Goal: Information Seeking & Learning: Learn about a topic

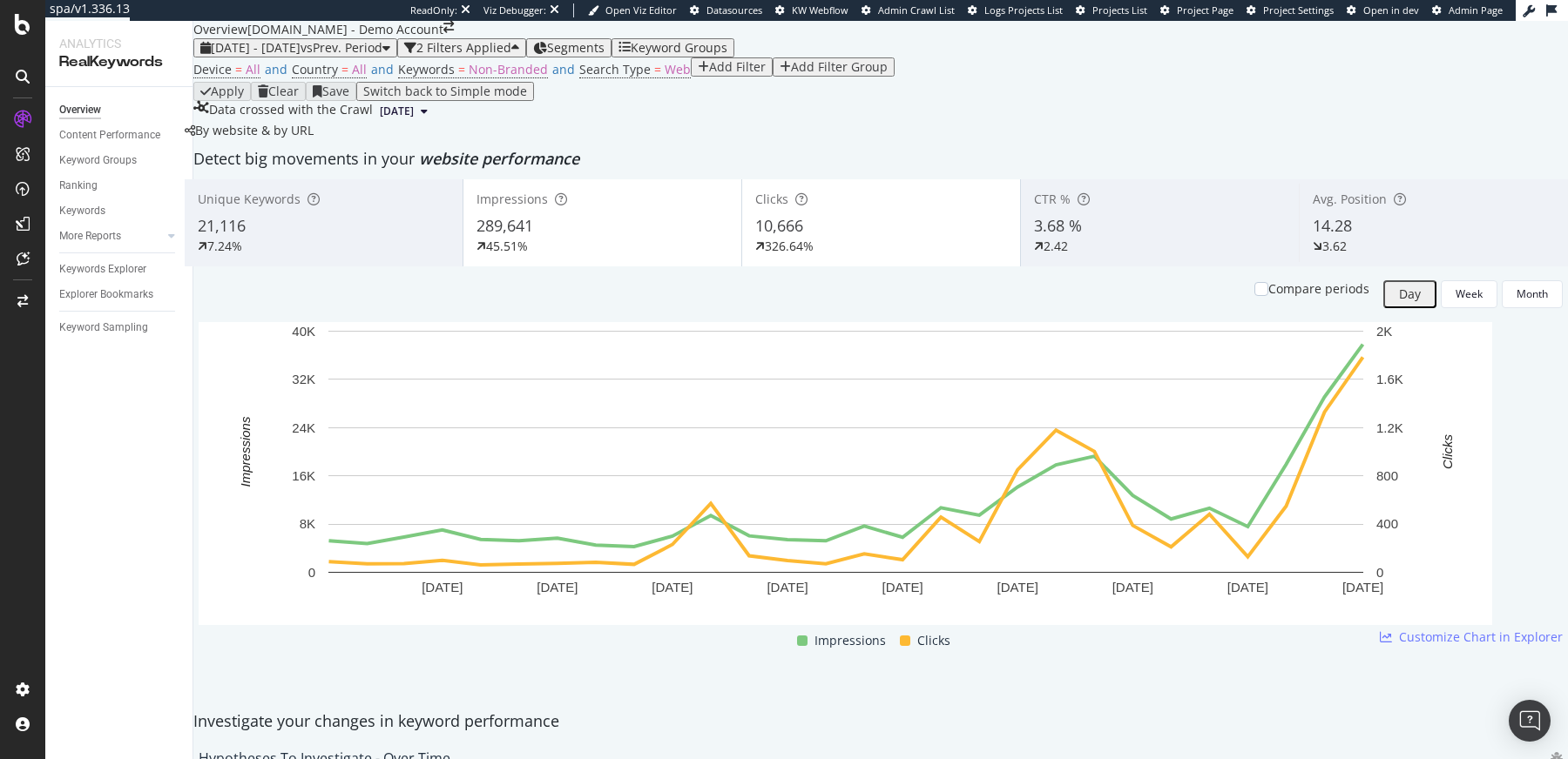
scroll to position [1861, 0]
click at [100, 261] on div "Keywords Explorer" at bounding box center [102, 269] width 87 height 18
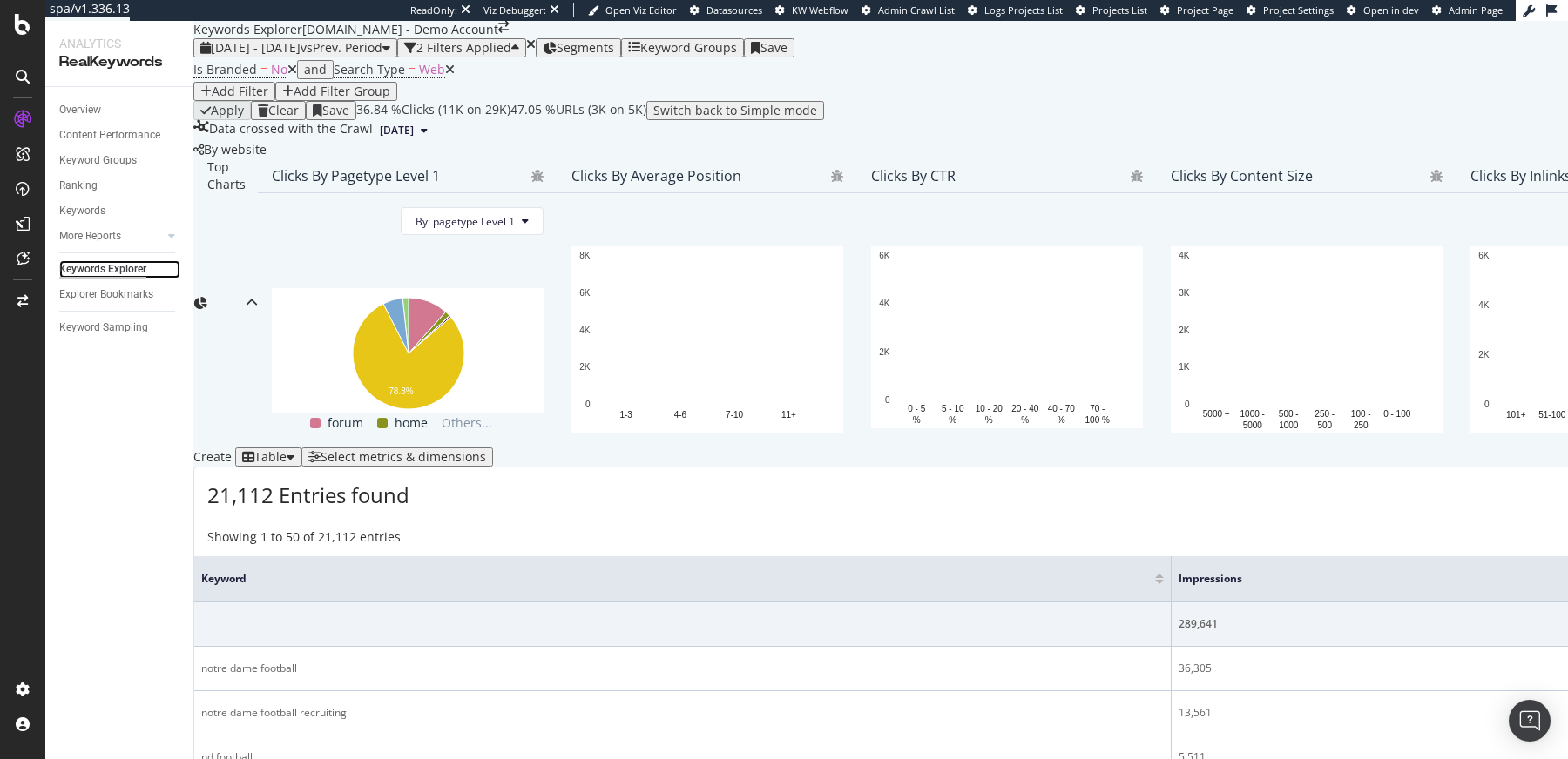
scroll to position [185, 0]
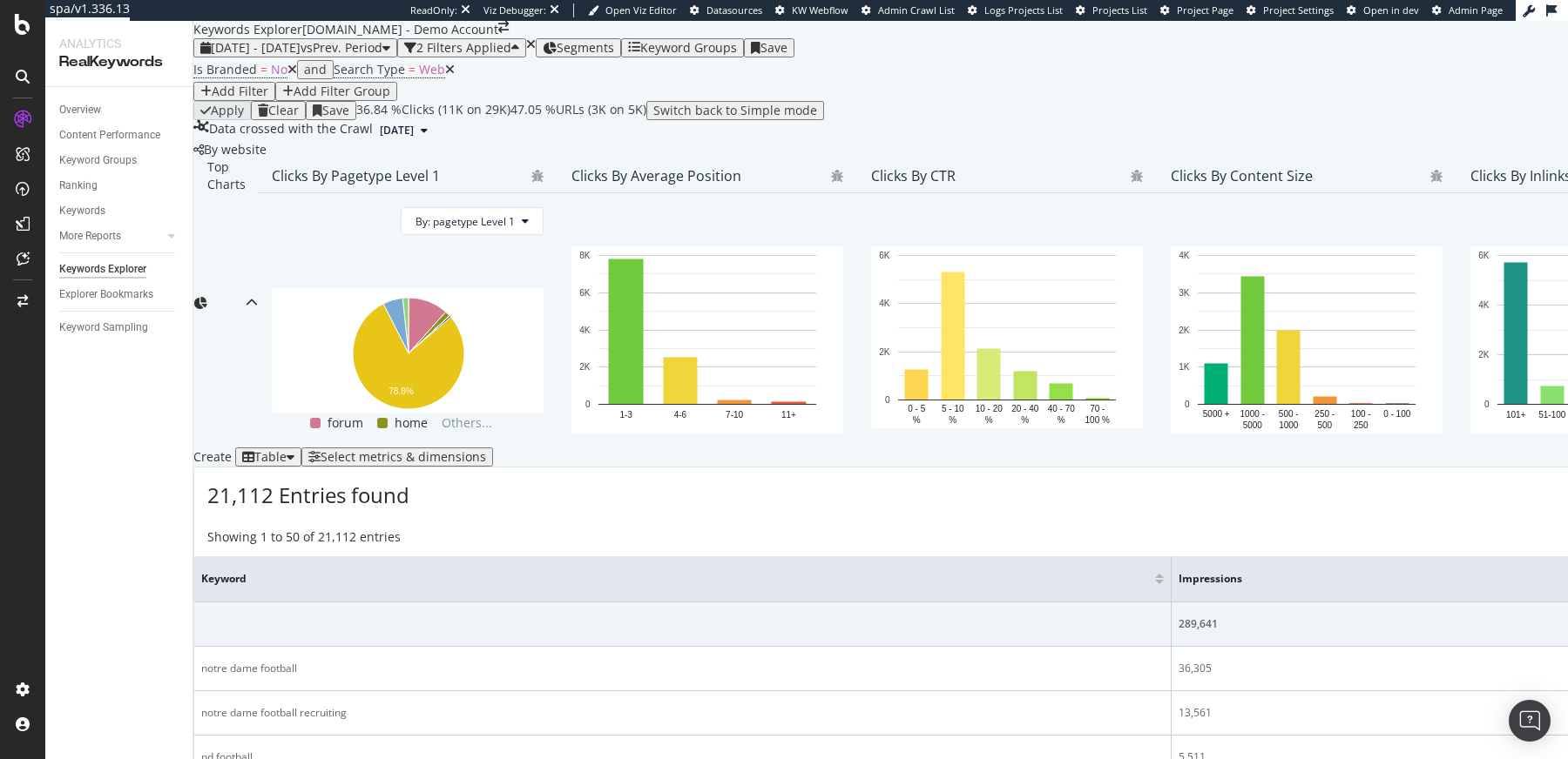
click at [486, 464] on div "Select metrics & dimensions" at bounding box center [403, 456] width 166 height 14
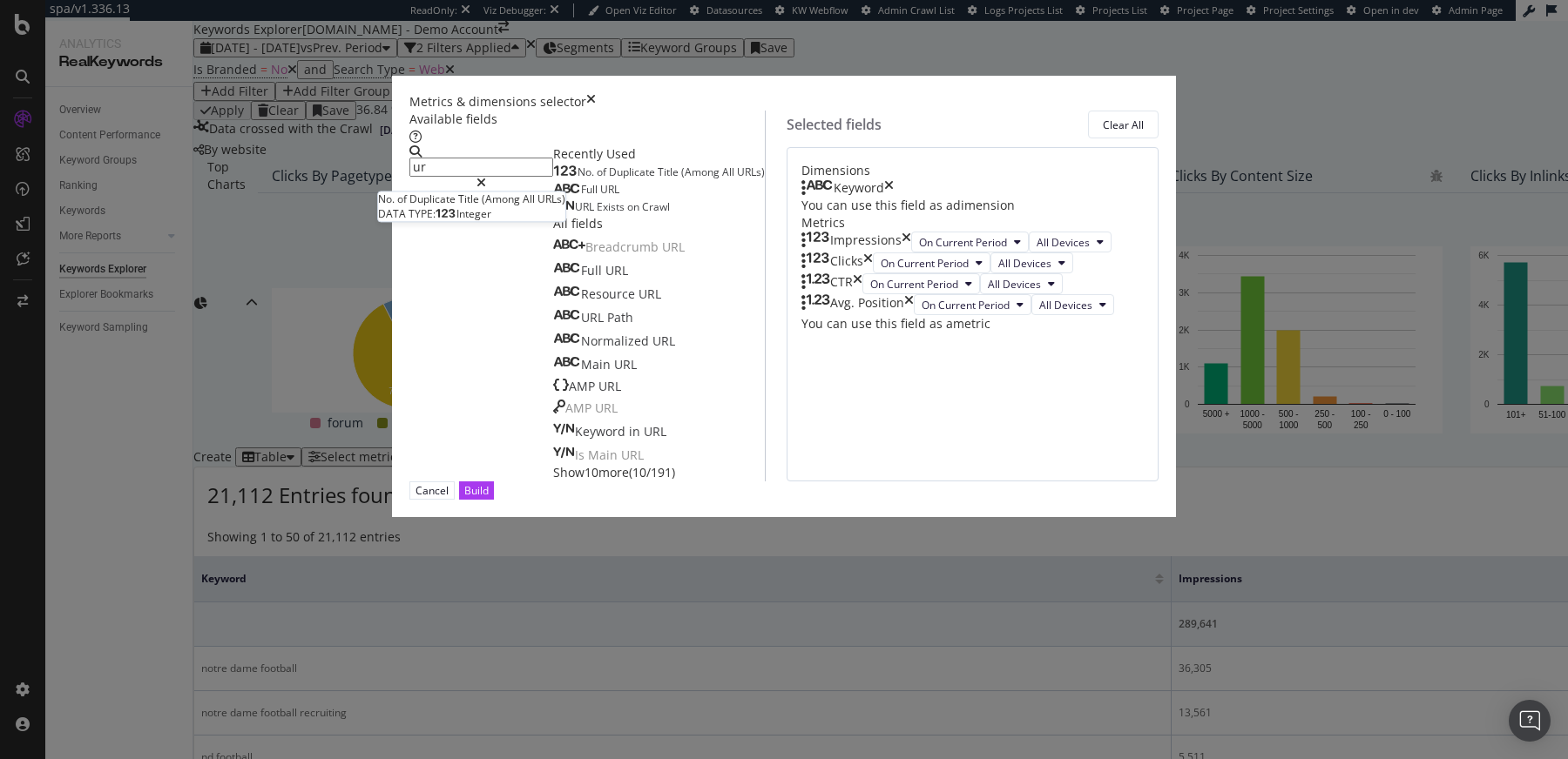
type input "u"
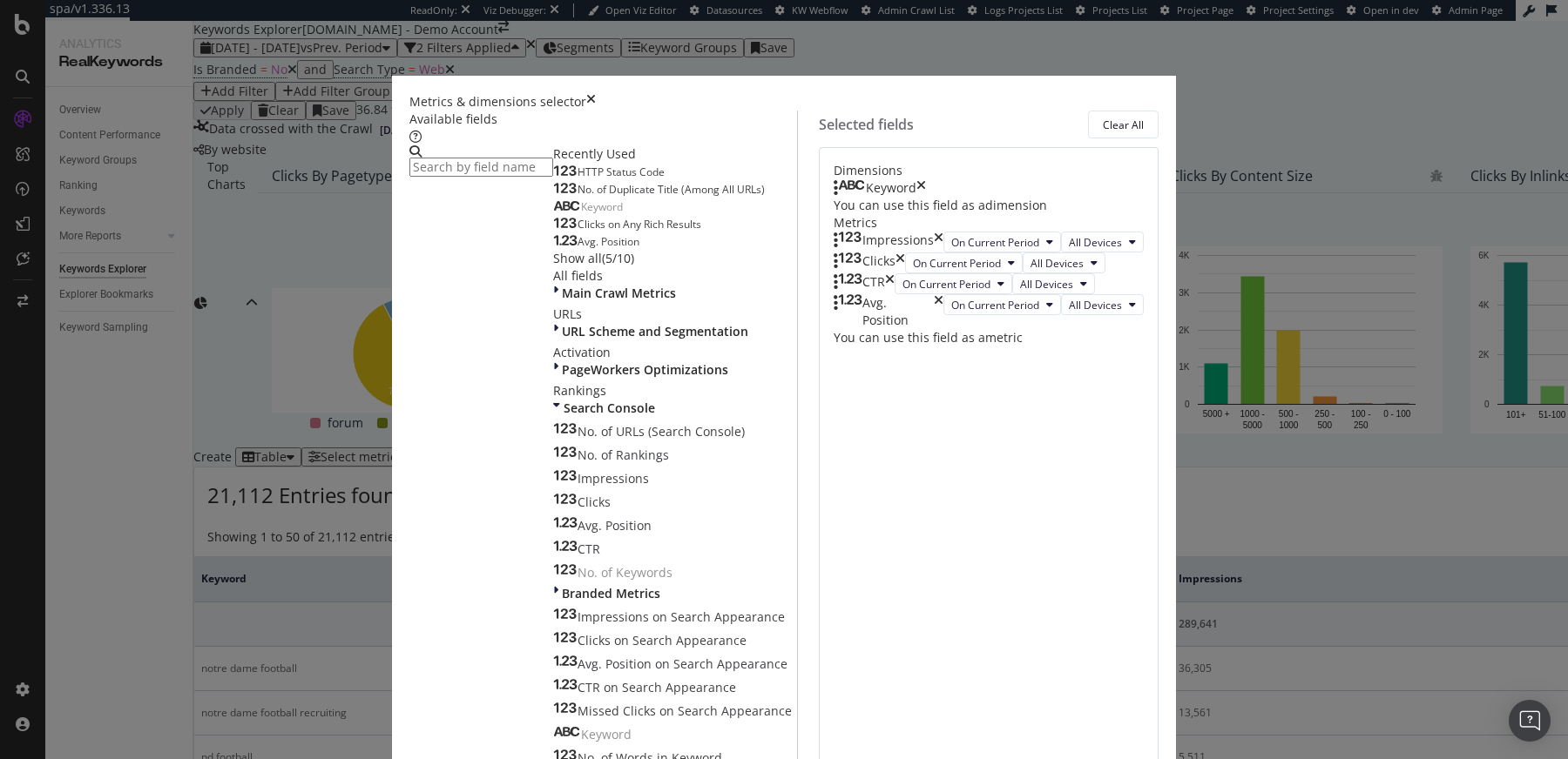
click at [1143, 93] on div "Metrics & dimensions selector" at bounding box center [784, 101] width 749 height 17
click at [596, 93] on icon "times" at bounding box center [591, 101] width 10 height 17
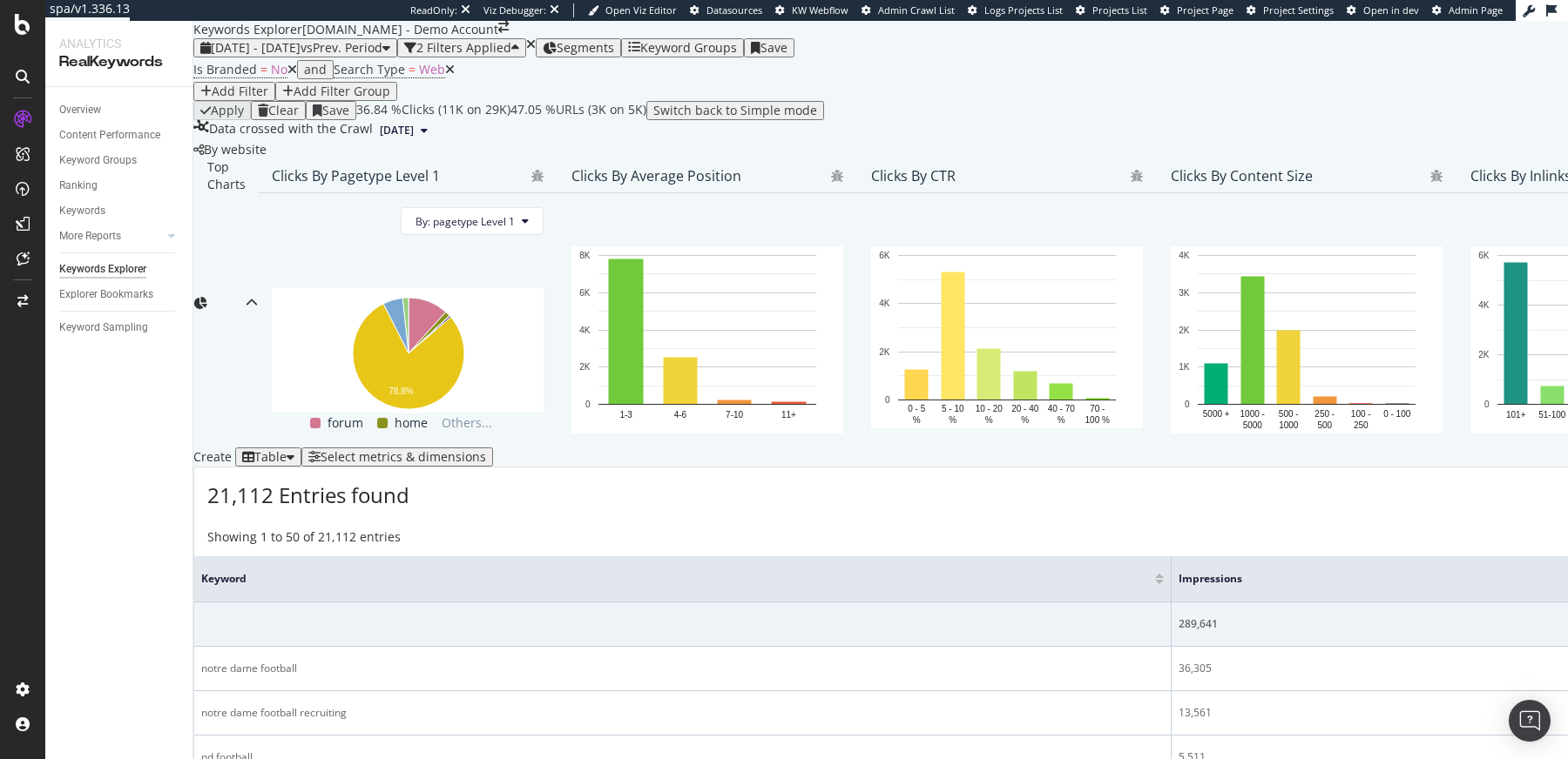
click at [268, 87] on div "Add Filter" at bounding box center [240, 91] width 56 height 14
type input "url in scope of op"
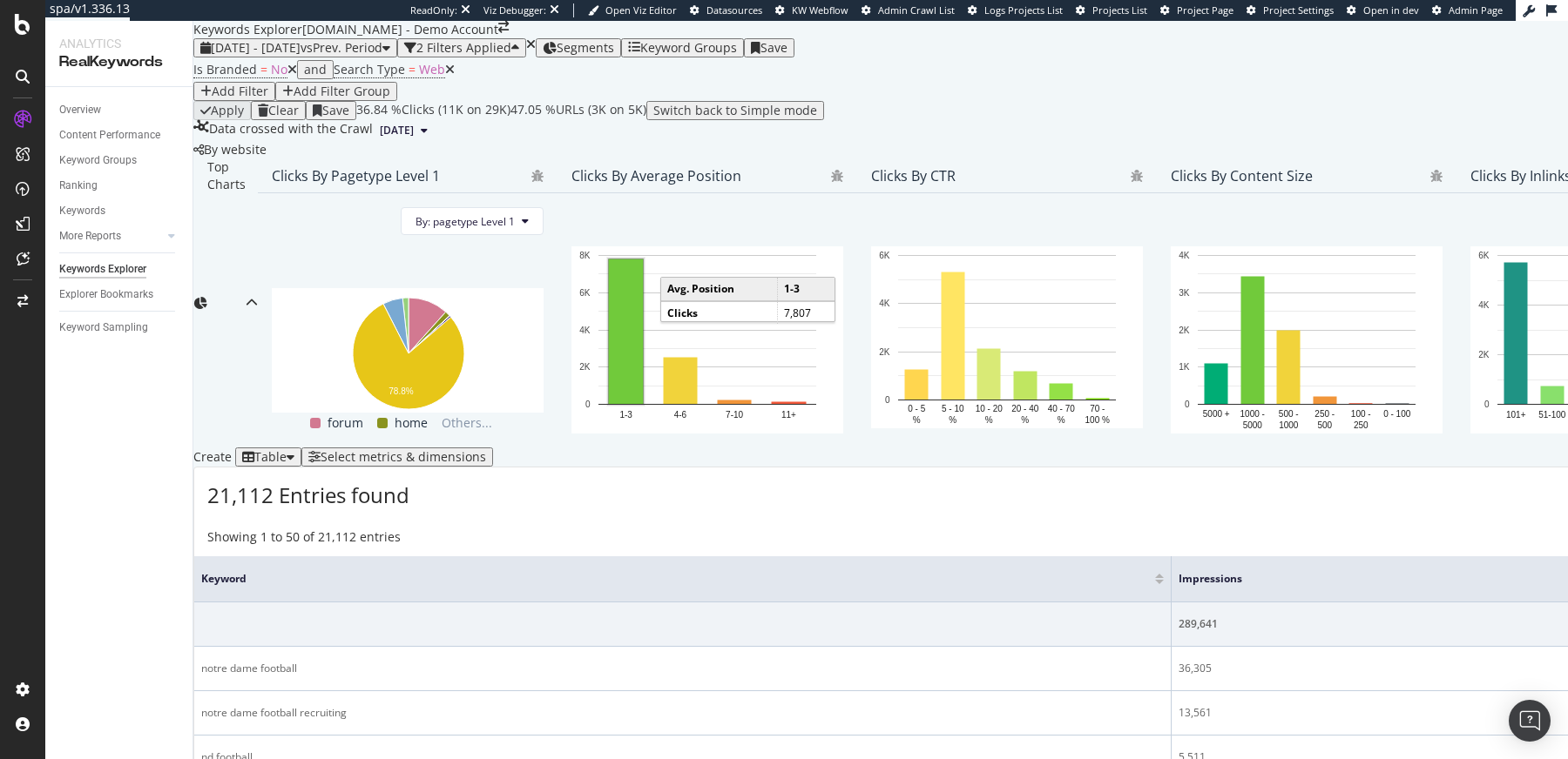
click at [268, 89] on div "Add Filter" at bounding box center [240, 91] width 56 height 14
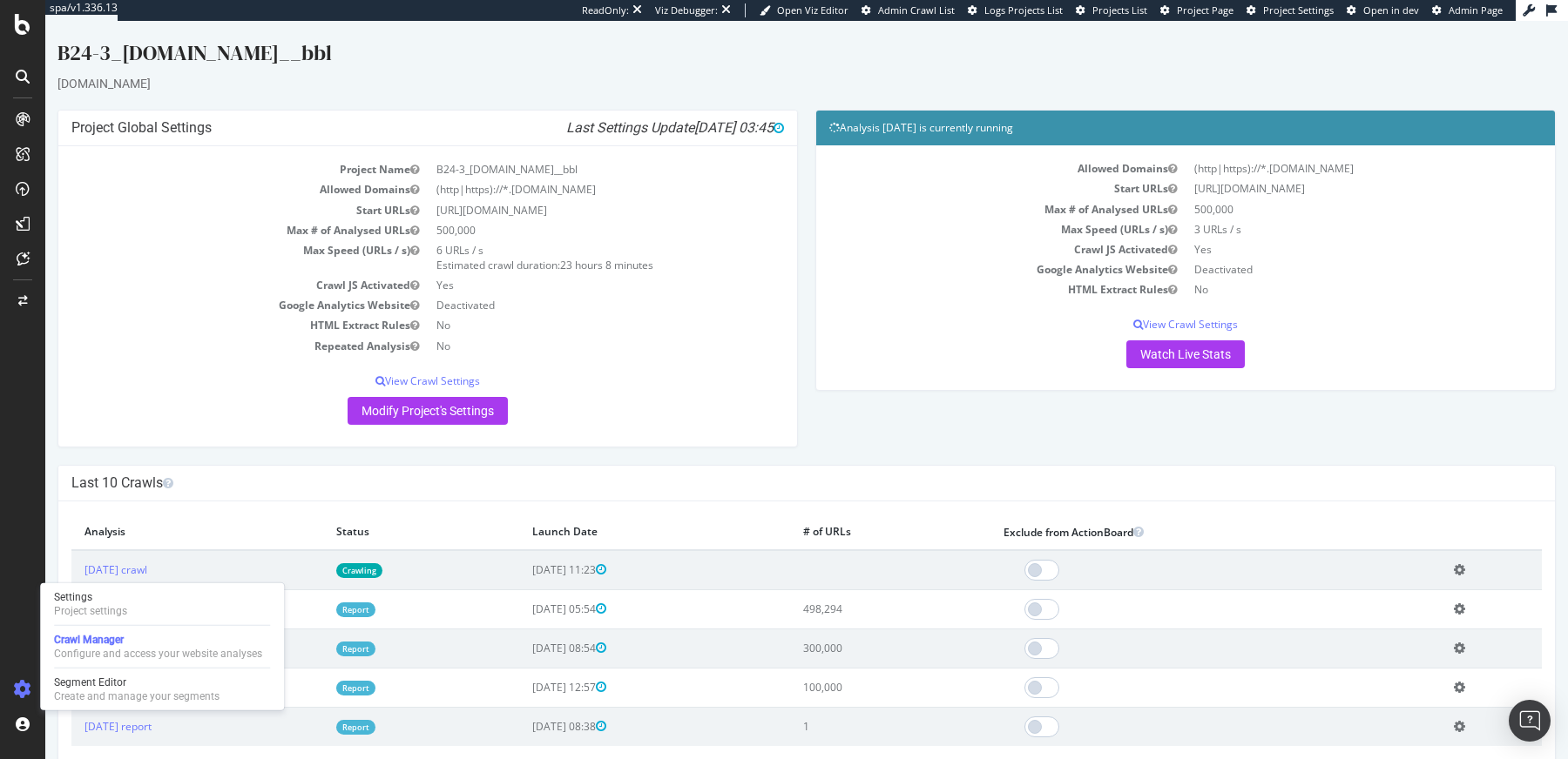
click at [375, 614] on link "Report" at bounding box center [355, 610] width 39 height 14
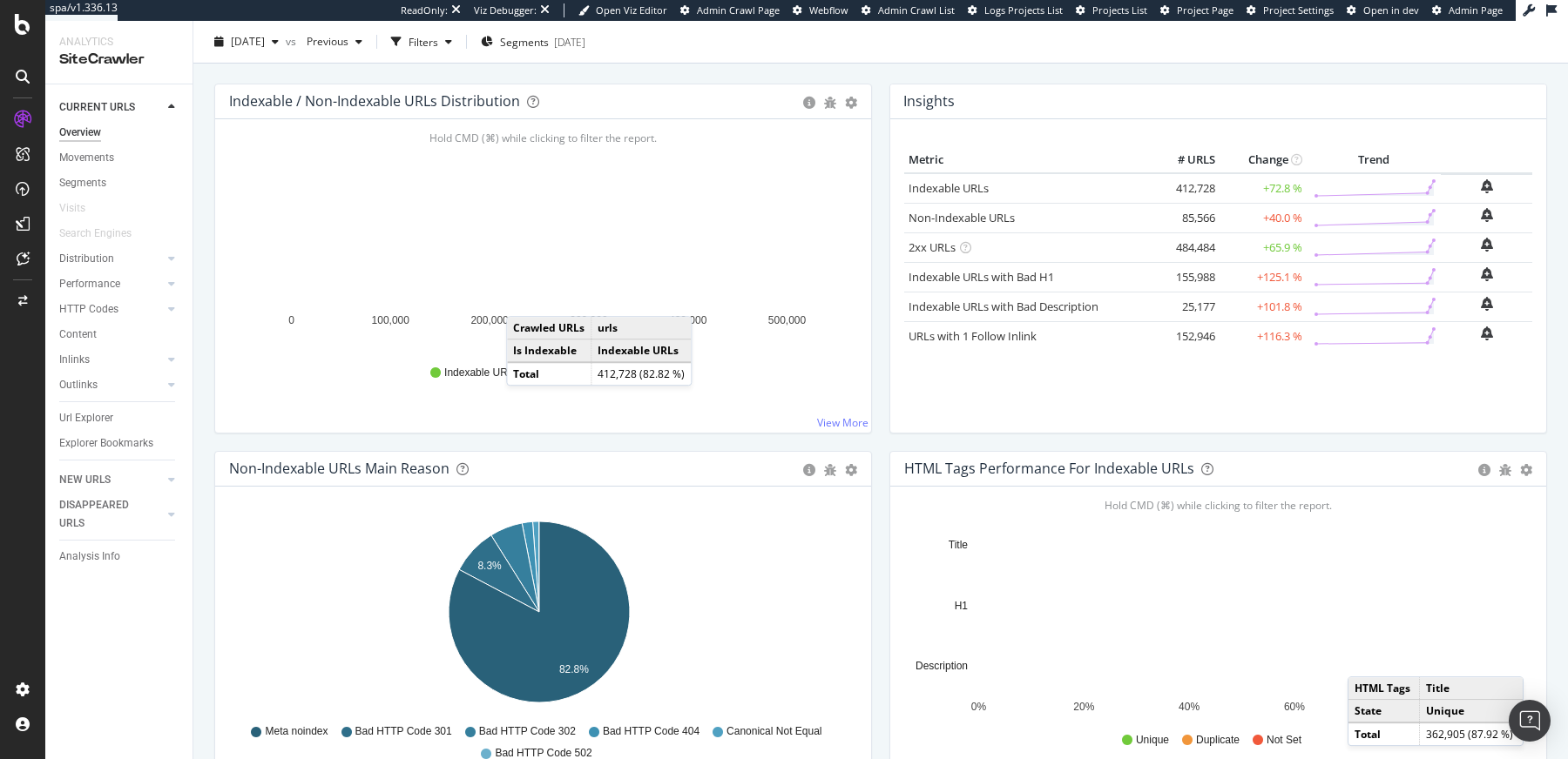
scroll to position [261, 0]
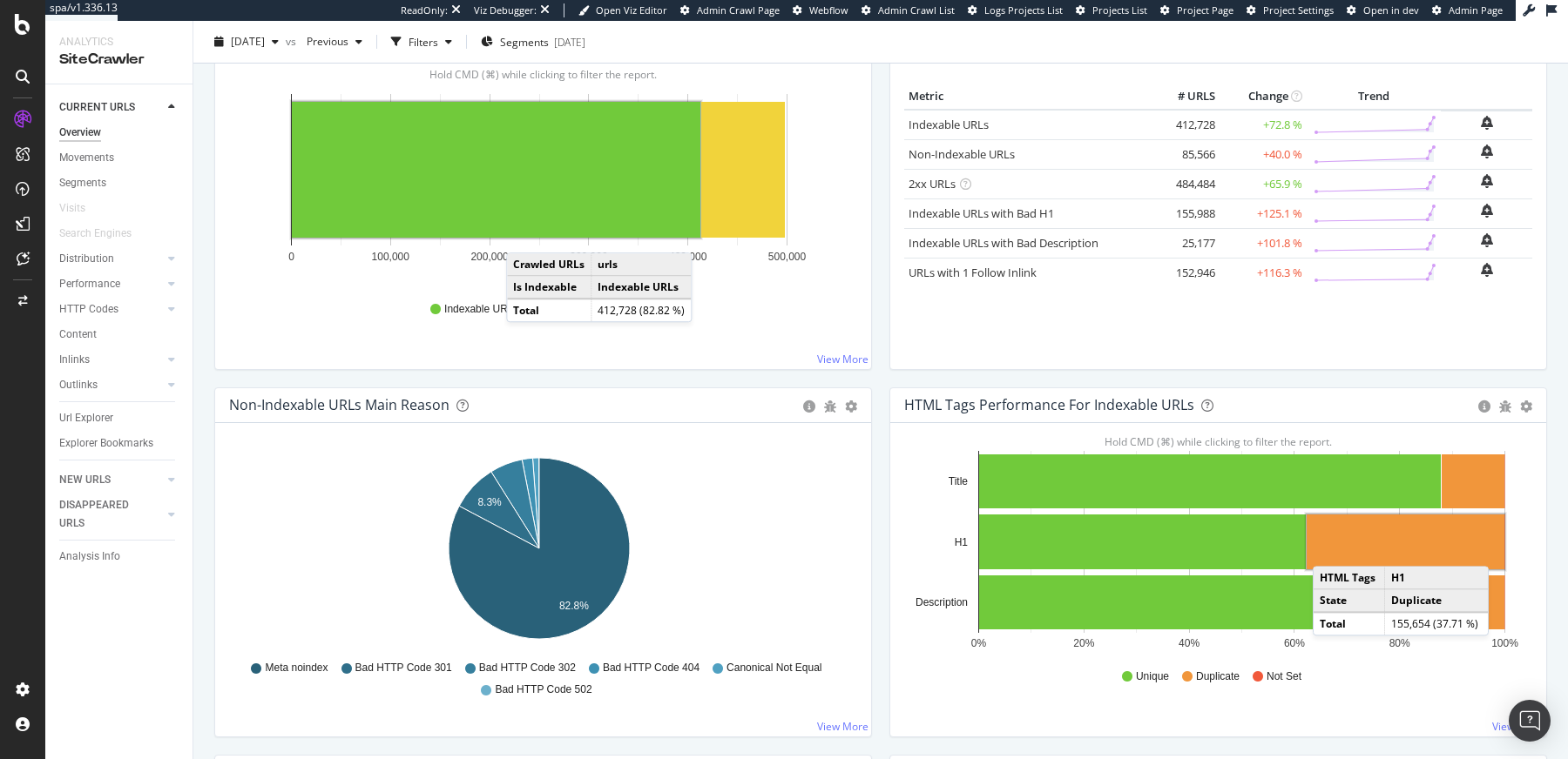
click at [1322, 547] on rect "A chart." at bounding box center [1405, 542] width 197 height 55
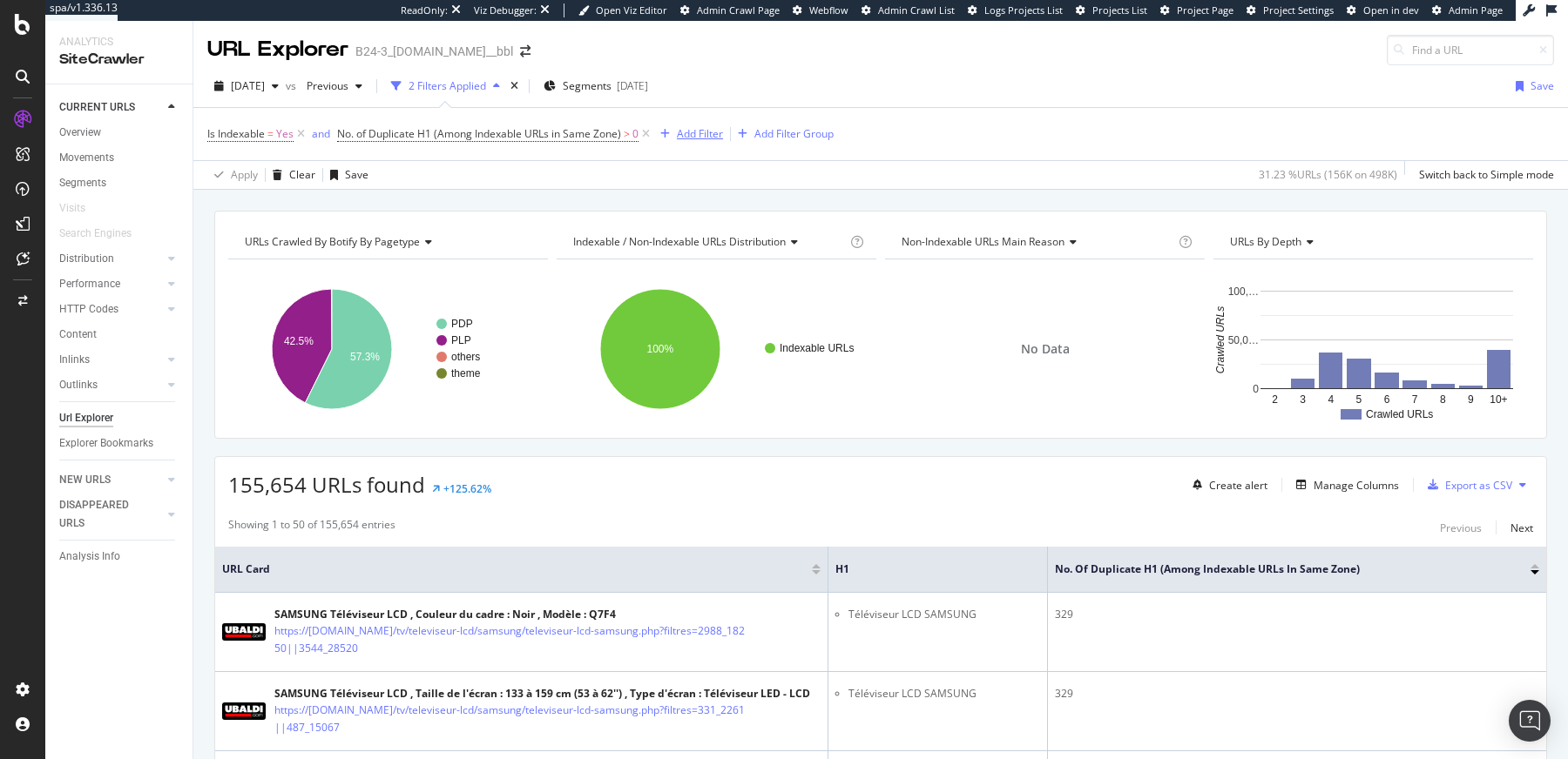
click at [712, 137] on div "Add Filter" at bounding box center [699, 133] width 46 height 14
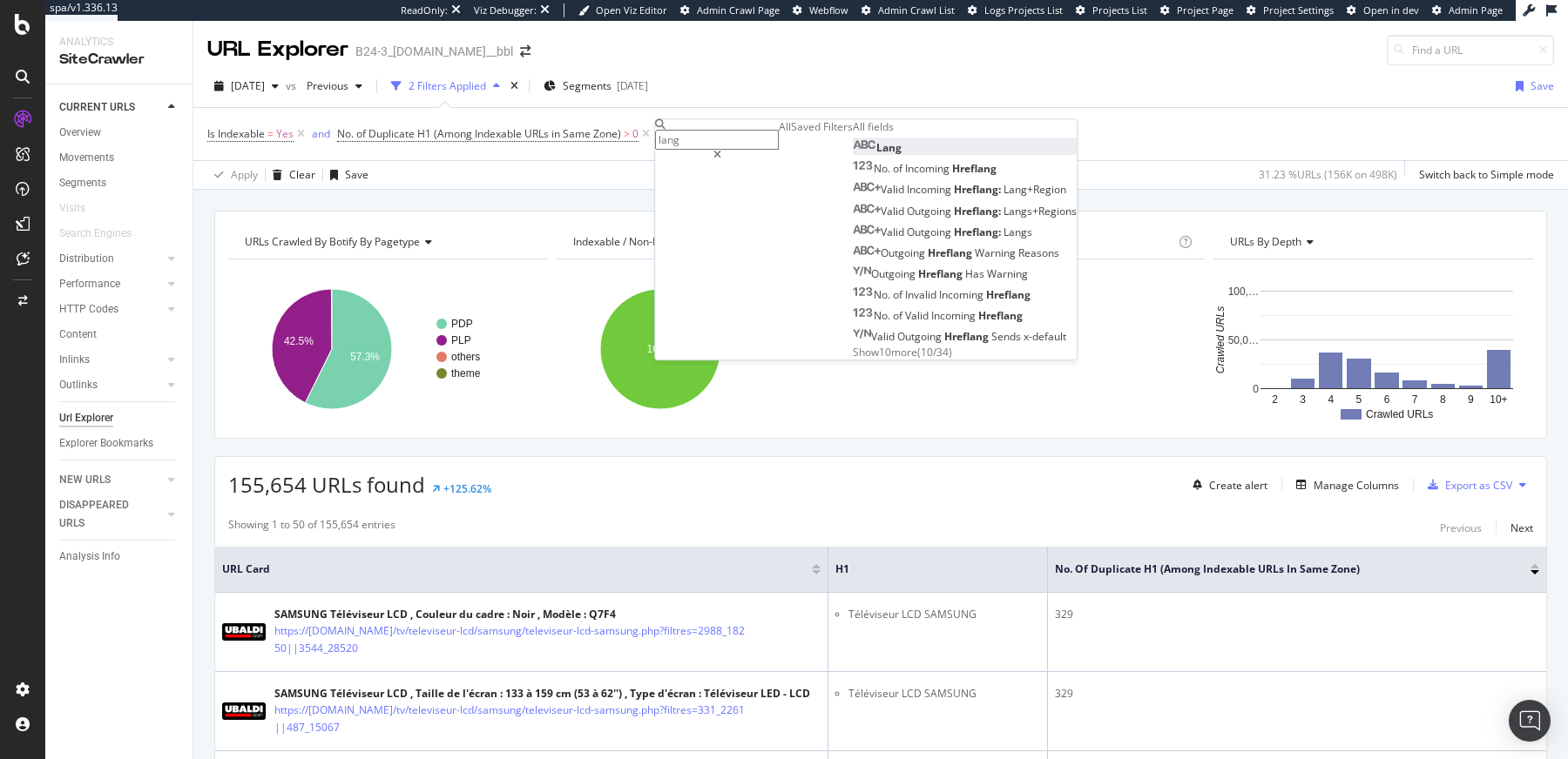
type input "lang"
click at [852, 155] on div "Lang" at bounding box center [877, 148] width 49 height 14
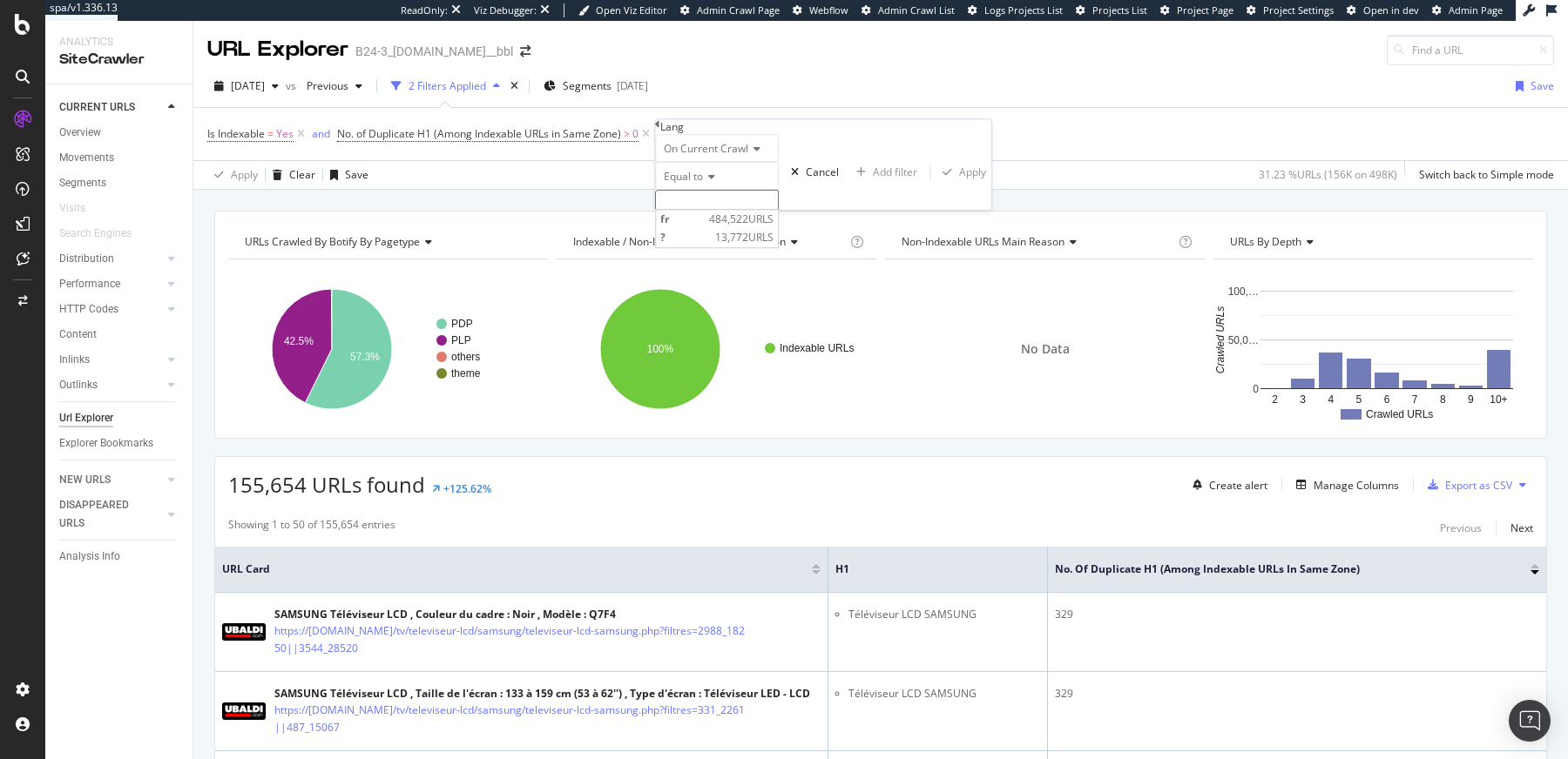
click at [729, 210] on input "text" at bounding box center [717, 200] width 124 height 20
click at [159, 260] on div at bounding box center [154, 258] width 17 height 17
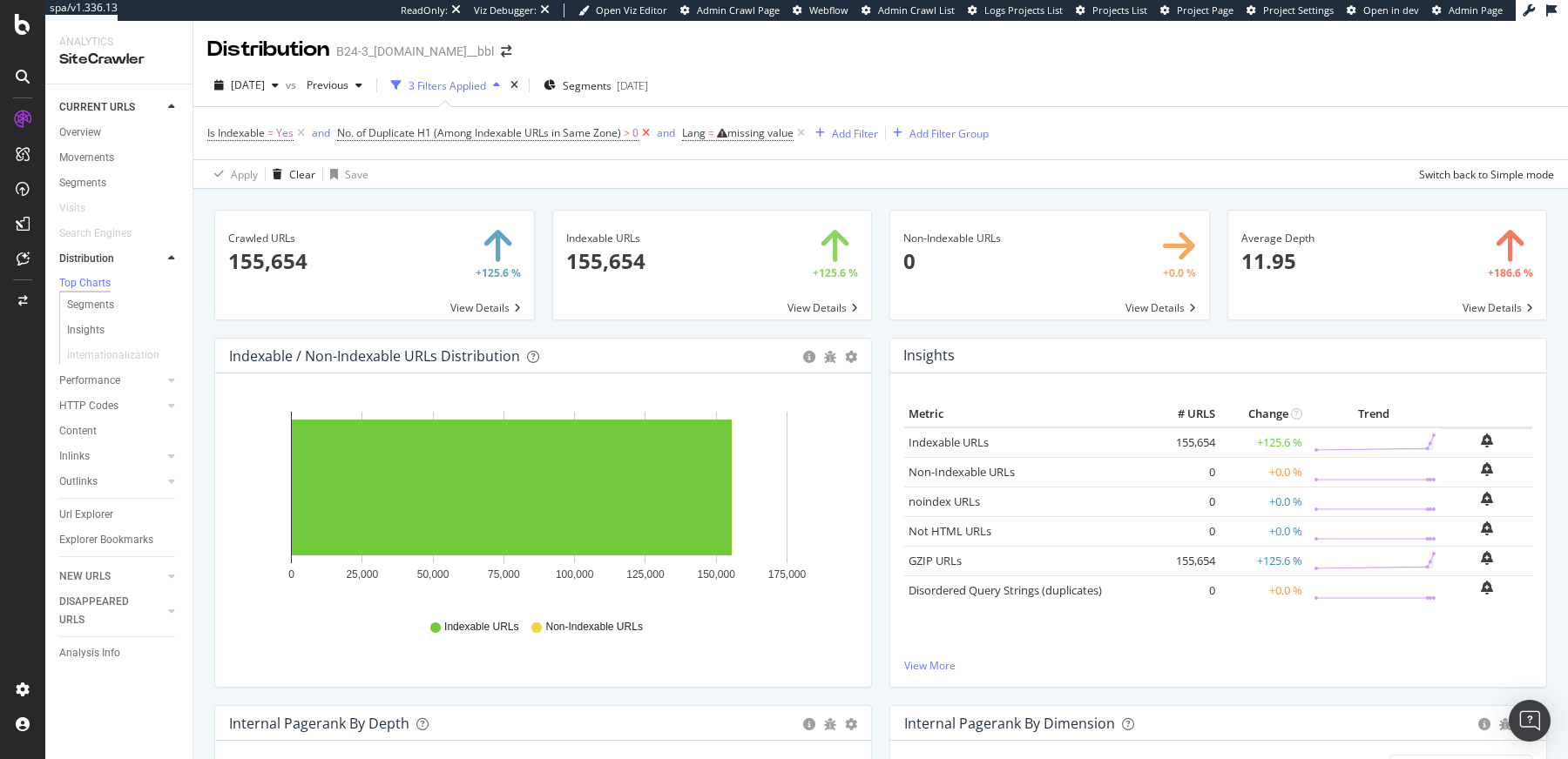
click at [642, 132] on icon at bounding box center [646, 132] width 14 height 17
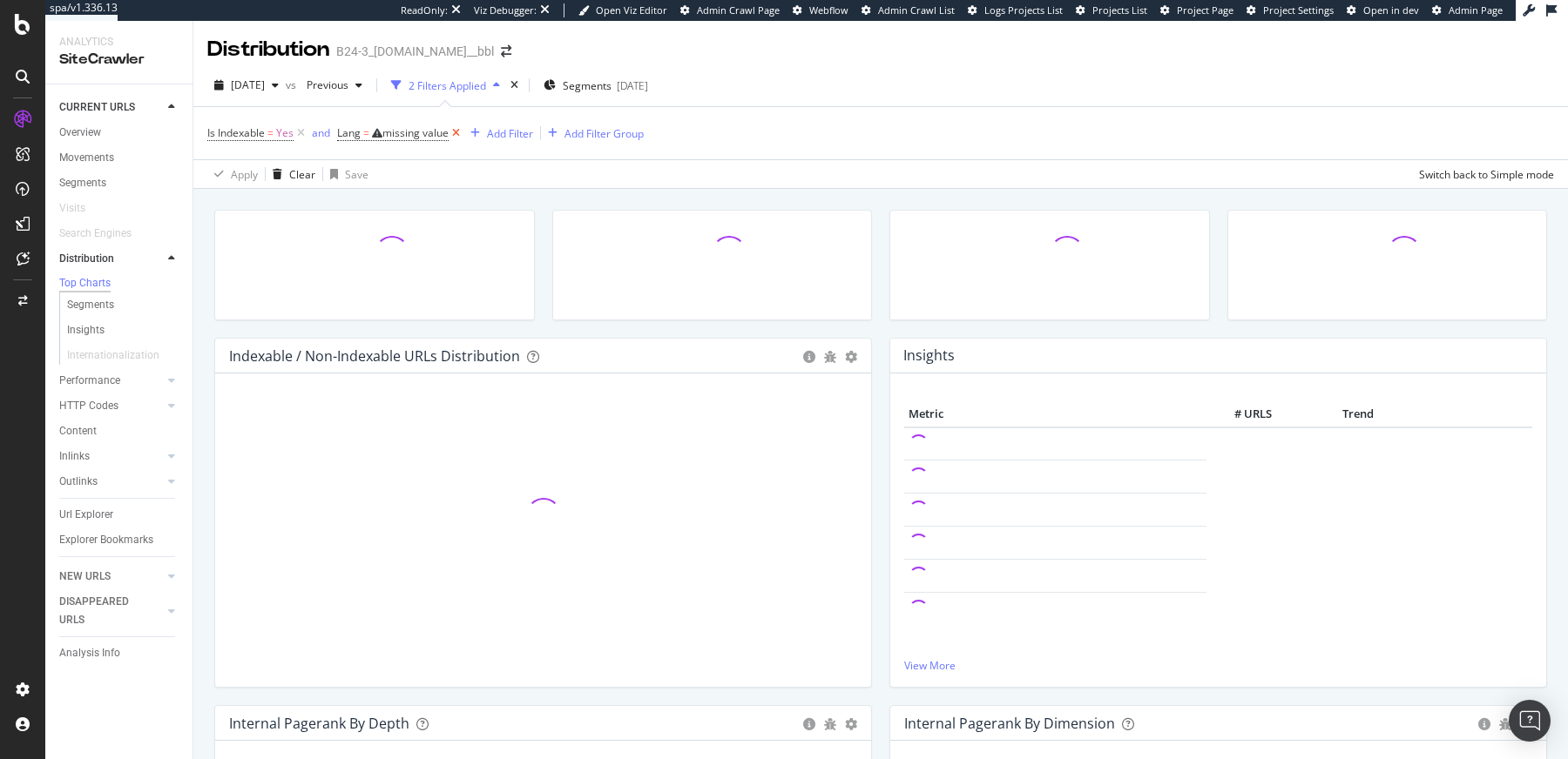
click at [462, 129] on icon at bounding box center [456, 132] width 14 height 17
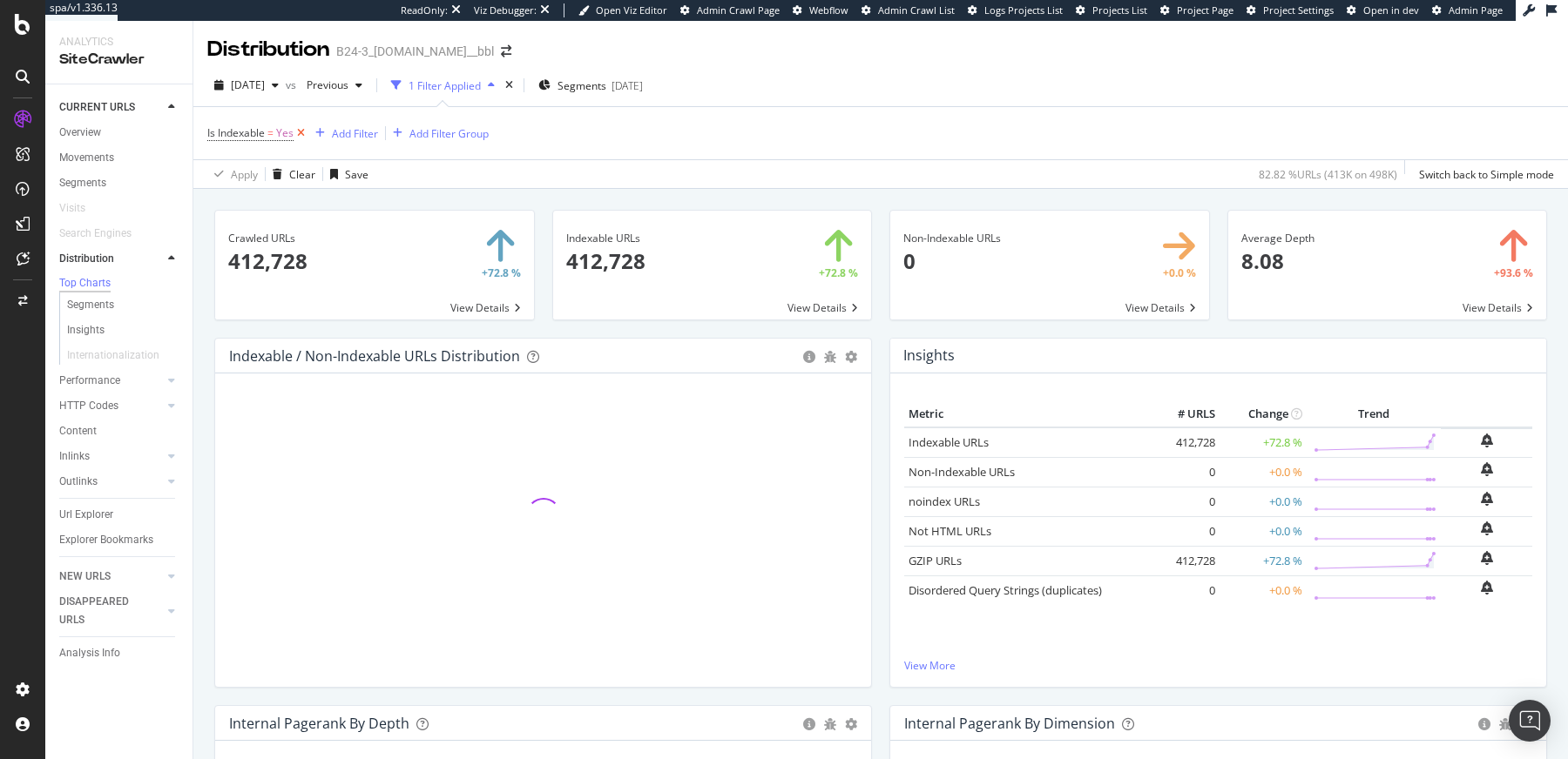
click at [303, 135] on icon at bounding box center [301, 132] width 14 height 17
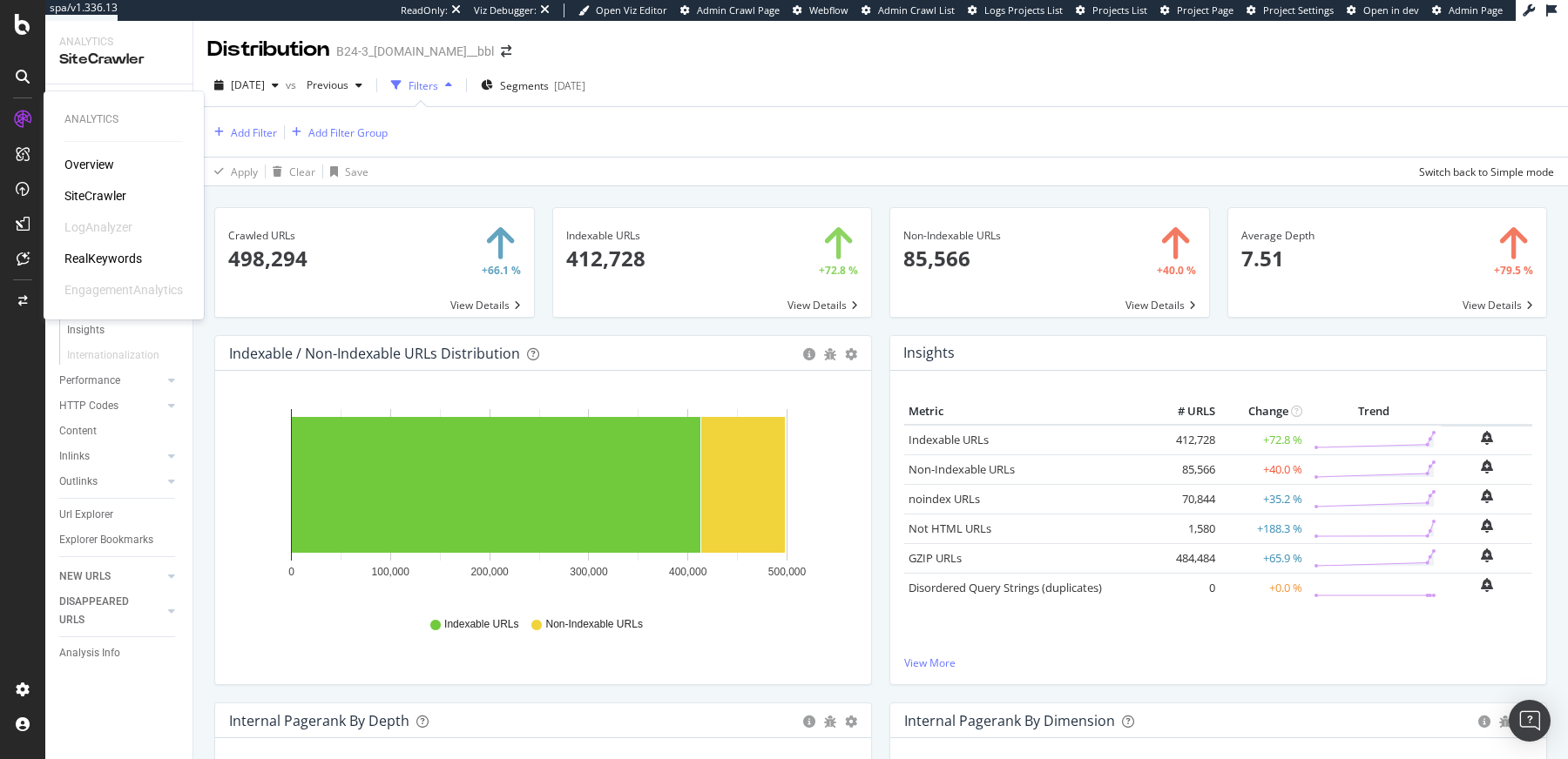
click at [82, 192] on div "SiteCrawler" at bounding box center [95, 196] width 62 height 17
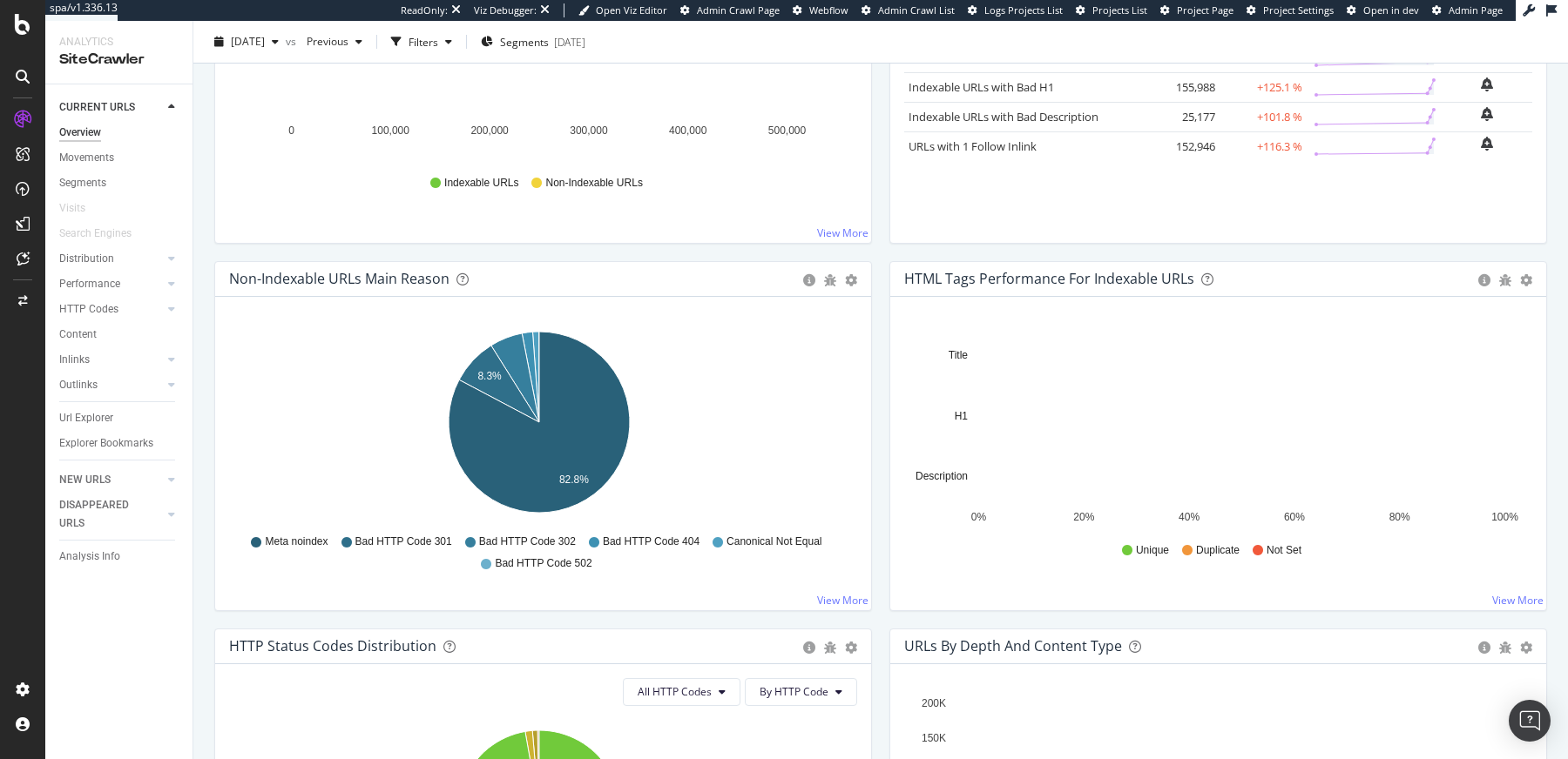
scroll to position [389, 0]
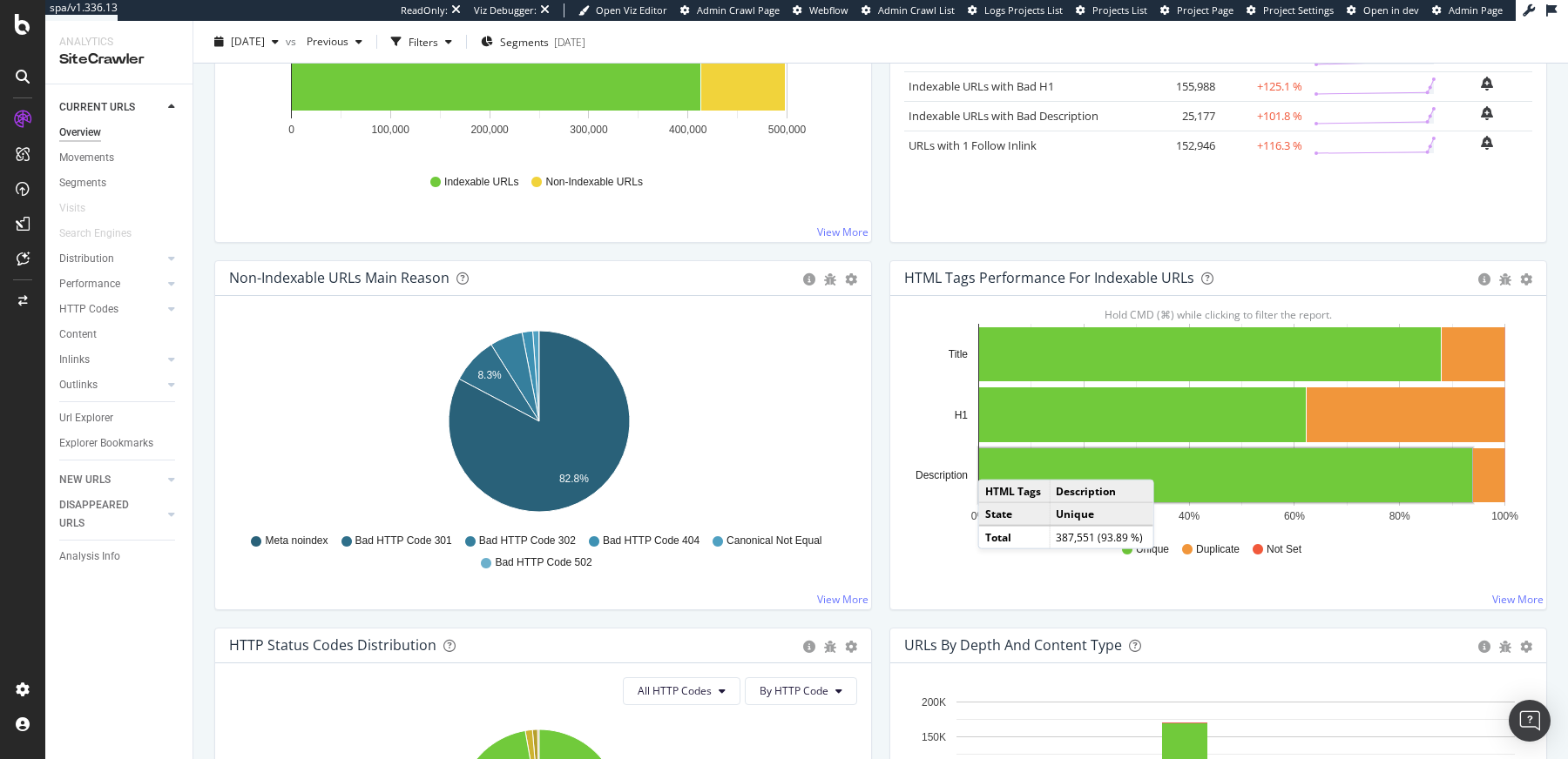
click at [890, 539] on div "Hold CMD (⌘) while clicking to filter the report. 0% 20% 40% 60% 80% 100% Title…" at bounding box center [1218, 453] width 656 height 313
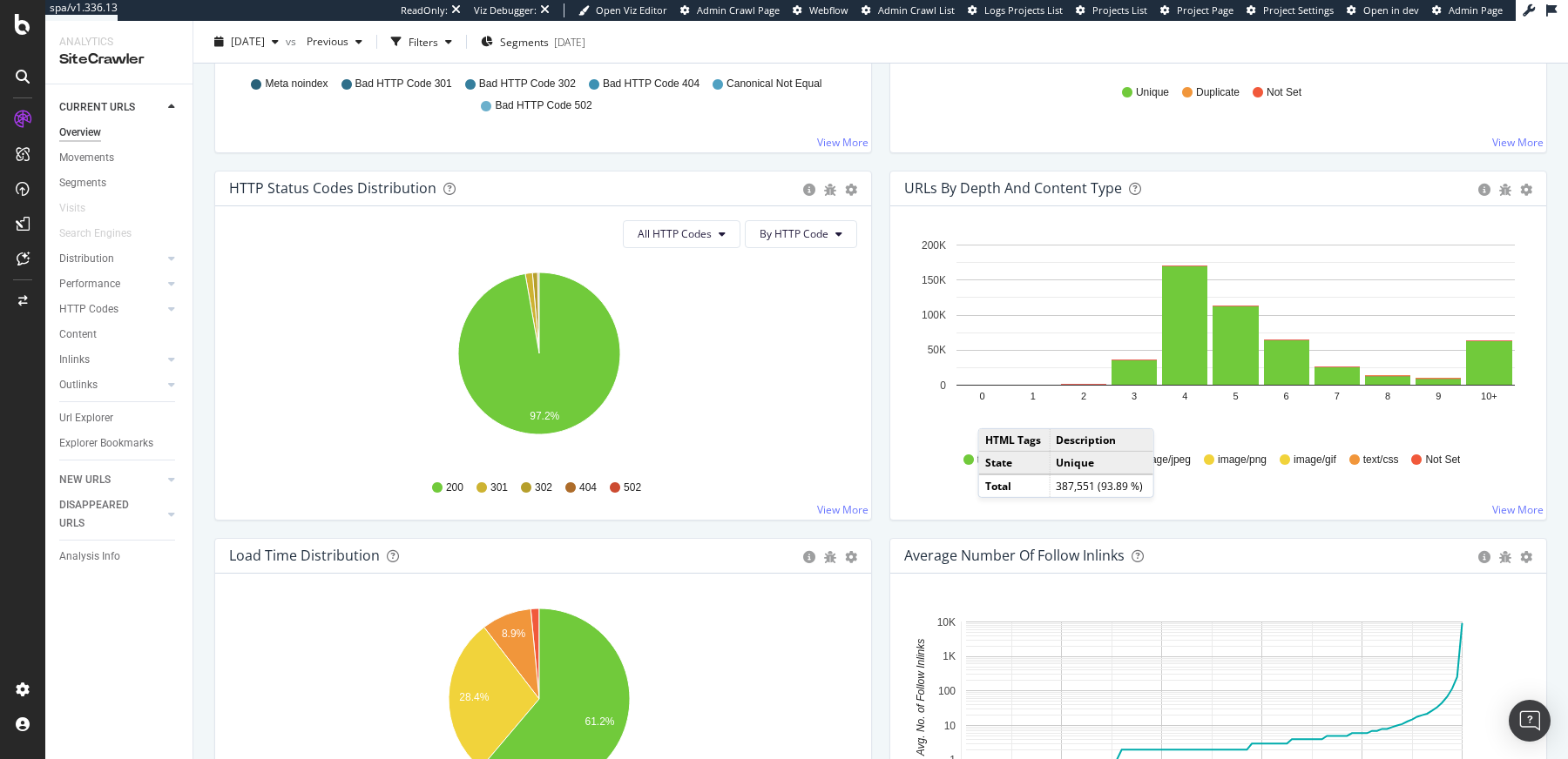
scroll to position [730, 0]
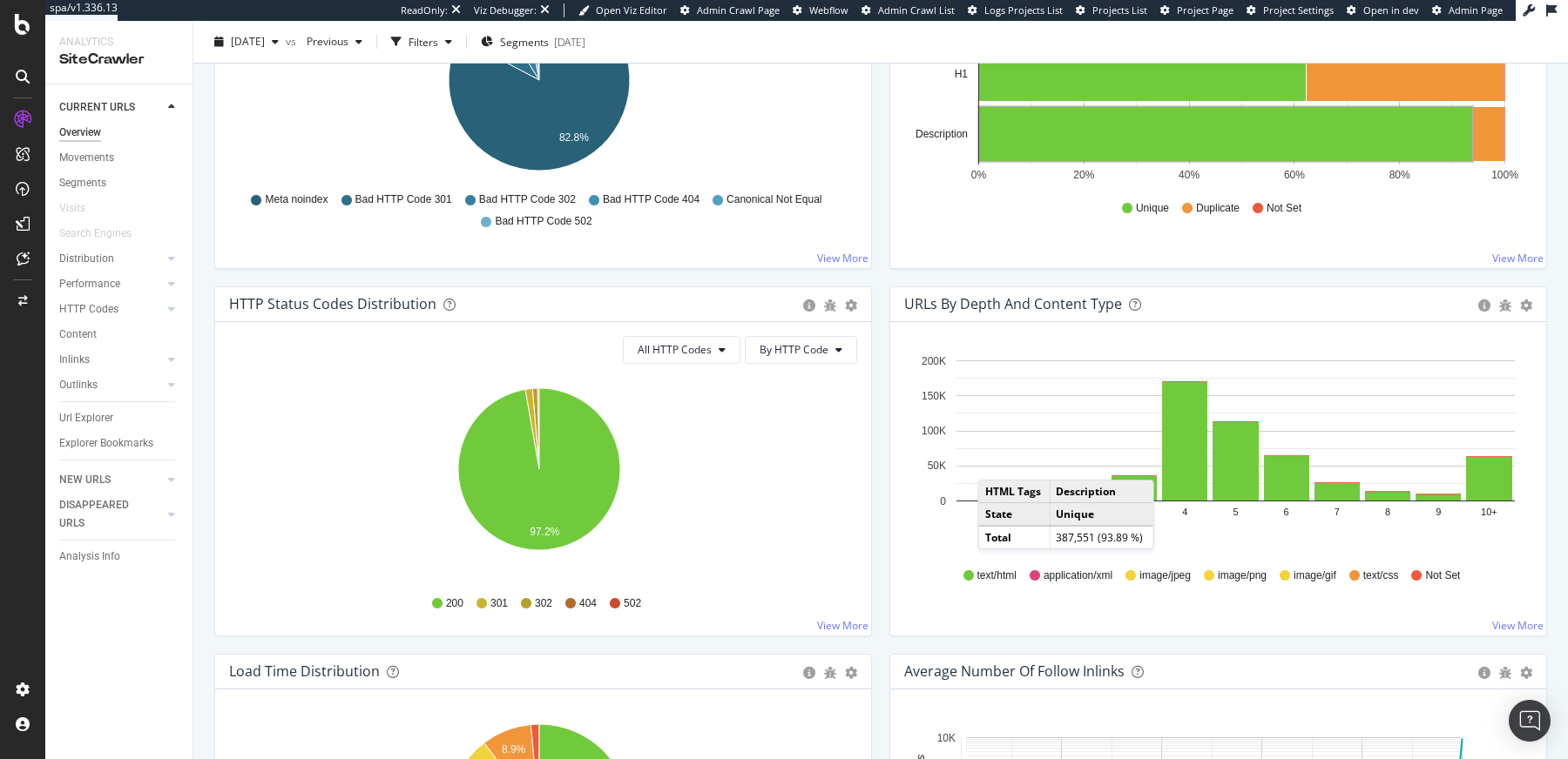
click at [1525, 579] on div "Hold CMD (⌘) while clicking to filter the report. 0 1 2 3 4 5 6 7 8 9 10+ 0 50K…" at bounding box center [1218, 479] width 656 height 313
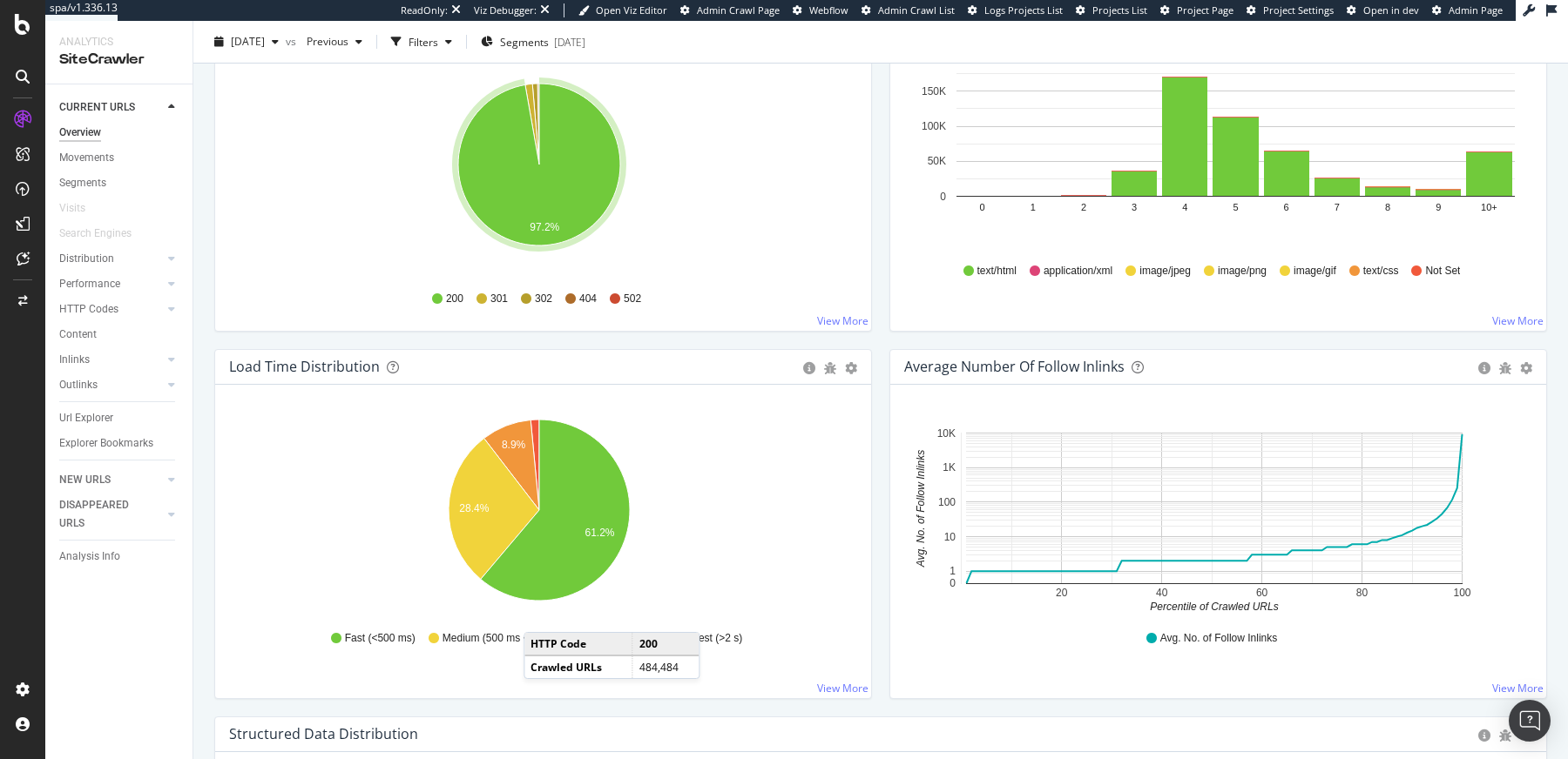
scroll to position [1075, 0]
